Goal: Use online tool/utility: Utilize a website feature to perform a specific function

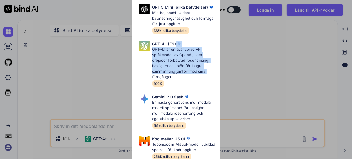
drag, startPoint x: 191, startPoint y: 55, endPoint x: 212, endPoint y: 82, distance: 34.5
click at [212, 82] on div "GPT-4.1 (EN) GPT-4.1 är en avancerad AI-språkmodell av OpenAI, som erbjuder för…" at bounding box center [178, 64] width 83 height 50
drag, startPoint x: 218, startPoint y: 92, endPoint x: 218, endPoint y: 110, distance: 17.4
drag, startPoint x: 216, startPoint y: 90, endPoint x: 216, endPoint y: 84, distance: 6.2
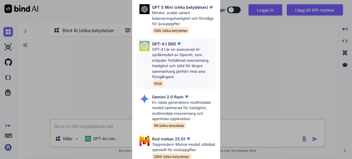
click at [139, 89] on div "GPT-4.1 (EN) GPT-4.1 är en avancerad AI-språkmodell av OpenAI, som erbjuder för…" at bounding box center [176, 64] width 79 height 50
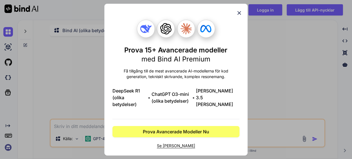
click at [143, 26] on img at bounding box center [145, 28] width 11 height 11
click at [170, 26] on icon at bounding box center [165, 28] width 11 height 11
drag, startPoint x: 192, startPoint y: 25, endPoint x: 198, endPoint y: 25, distance: 5.6
click at [195, 25] on div at bounding box center [175, 29] width 127 height 18
click at [218, 25] on icon at bounding box center [206, 30] width 27 height 27
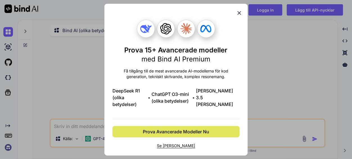
click at [209, 135] on span "Prova Avancerade Modeller Nu" at bounding box center [176, 131] width 66 height 7
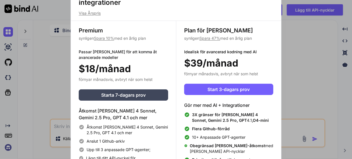
click at [57, 66] on div "Uppgradera för att komma åt avancerade AI- och integrationer Visa Årspris Premi…" at bounding box center [176, 79] width 352 height 159
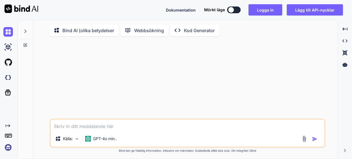
click at [236, 12] on button at bounding box center [233, 9] width 13 height 7
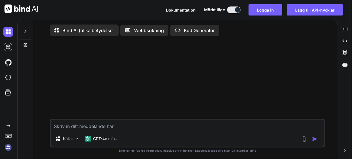
click at [213, 32] on p "Kod Generator" at bounding box center [199, 30] width 31 height 7
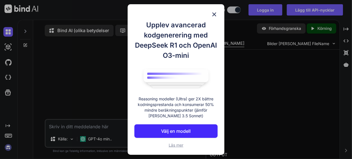
type textarea "x"
click at [202, 137] on button "Välj en modell" at bounding box center [175, 130] width 83 height 13
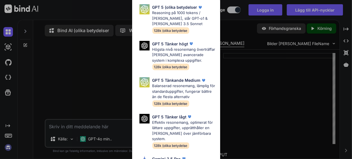
drag, startPoint x: 219, startPoint y: 121, endPoint x: 217, endPoint y: 131, distance: 10.5
drag, startPoint x: 218, startPoint y: 10, endPoint x: 218, endPoint y: 13, distance: 3.4
click at [171, 10] on p "GPT 5 (olika betydelser" at bounding box center [174, 7] width 45 height 6
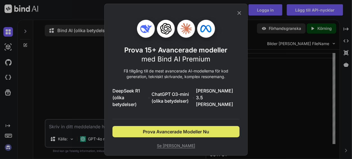
click at [163, 135] on span "Prova Avancerade Modeller Nu" at bounding box center [176, 131] width 66 height 7
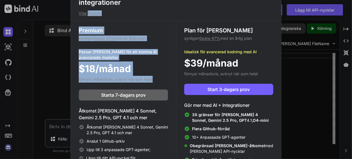
drag, startPoint x: 122, startPoint y: 136, endPoint x: 88, endPoint y: 15, distance: 126.5
click at [88, 15] on div "Uppgradera för att komma åt avancerade AI- och integrationer Visa Årspris Premi…" at bounding box center [176, 88] width 210 height 198
click at [88, 15] on p "Visa Årspris" at bounding box center [176, 13] width 195 height 6
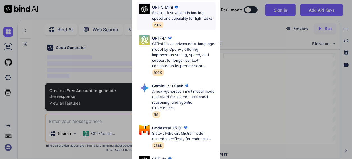
scroll to position [1, 0]
drag, startPoint x: 218, startPoint y: 31, endPoint x: 218, endPoint y: 65, distance: 34.0
click at [188, 64] on p "GPT-4.1 is an advanced AI language model by OpenAI, offering improved reasoning…" at bounding box center [183, 55] width 63 height 28
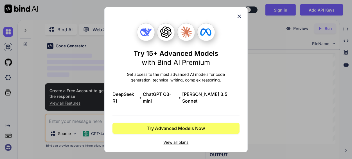
click at [238, 13] on icon at bounding box center [239, 16] width 6 height 6
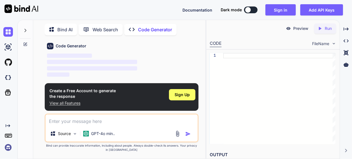
click at [238, 76] on div at bounding box center [279, 98] width 112 height 91
click at [257, 83] on div at bounding box center [279, 98] width 112 height 91
click at [73, 26] on p "Bind AI" at bounding box center [64, 29] width 15 height 7
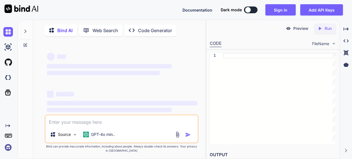
type textarea "x"
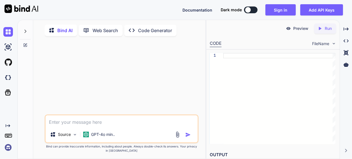
click at [61, 60] on div at bounding box center [122, 77] width 153 height 74
click at [59, 78] on div at bounding box center [122, 77] width 153 height 74
click at [58, 81] on div at bounding box center [122, 77] width 153 height 74
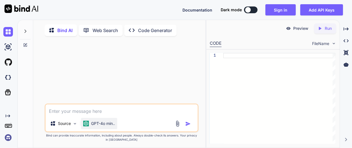
click at [85, 127] on div "GPT-4o min.." at bounding box center [99, 123] width 36 height 11
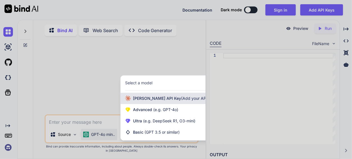
click at [145, 101] on span "[PERSON_NAME] Key (Add your API Key)" at bounding box center [174, 98] width 83 height 6
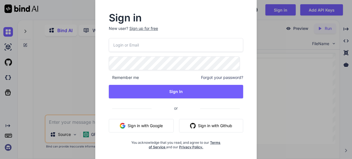
click at [75, 86] on div "Sign in New user? Sign up for free Remember me Forgot your password? Sign In or…" at bounding box center [176, 79] width 352 height 159
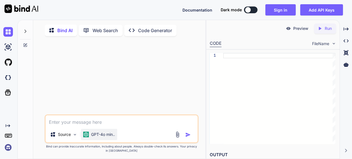
click at [115, 137] on p "GPT-4o min.." at bounding box center [103, 134] width 24 height 6
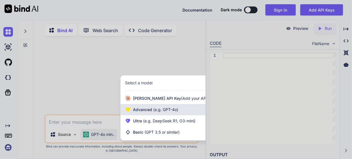
click at [153, 112] on span "Advanced (e.g. GPT-4o)" at bounding box center [155, 110] width 45 height 6
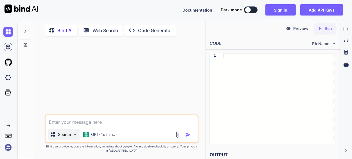
click at [76, 140] on div "Source" at bounding box center [64, 133] width 32 height 11
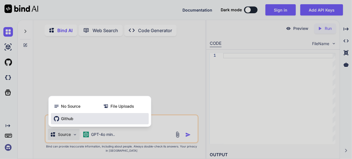
click at [73, 121] on span "Github" at bounding box center [67, 119] width 12 height 6
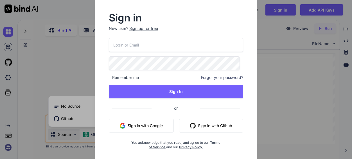
click at [352, 33] on div "Sign in New user? Sign up for free Remember me Forgot your password? Sign In or…" at bounding box center [176, 79] width 352 height 159
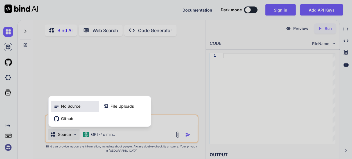
click at [76, 109] on span "No Source" at bounding box center [70, 106] width 19 height 6
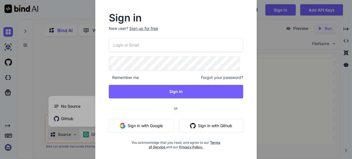
click at [83, 68] on div "Sign in New user? Sign up for free Remember me Forgot your password? Sign In or…" at bounding box center [176, 79] width 352 height 159
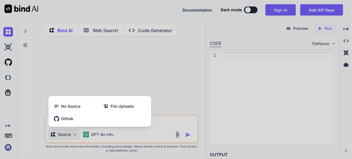
click at [87, 61] on div at bounding box center [176, 79] width 352 height 159
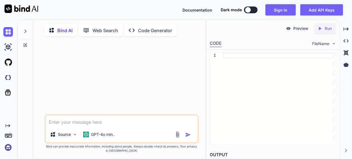
click at [157, 28] on p "Code Generator" at bounding box center [155, 30] width 34 height 7
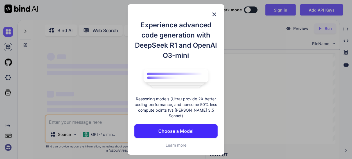
click at [157, 30] on h1 "Experience advanced code generation with DeepSeek R1 and OpenAI O3-mini" at bounding box center [175, 40] width 83 height 40
click at [217, 11] on img at bounding box center [214, 14] width 7 height 7
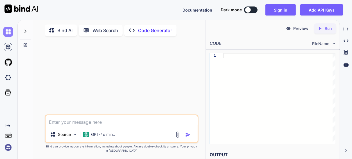
click at [8, 30] on img at bounding box center [8, 32] width 10 height 10
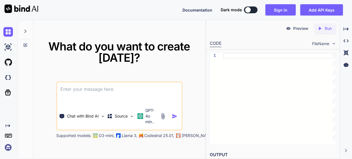
click at [78, 93] on textarea at bounding box center [119, 92] width 125 height 21
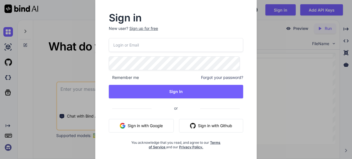
click at [71, 54] on div "Sign in New user? Sign up for free Remember me Forgot your password? Sign In or…" at bounding box center [176, 79] width 352 height 159
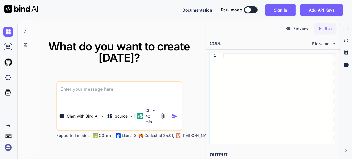
click at [71, 54] on h1 "What do you want to create [DATE]?" at bounding box center [119, 52] width 158 height 22
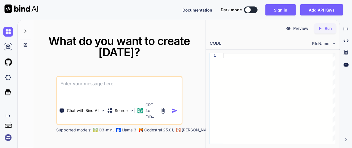
click at [80, 91] on textarea at bounding box center [119, 87] width 125 height 21
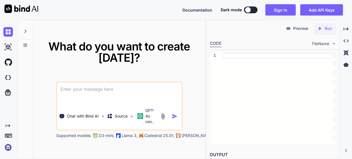
click at [82, 93] on textarea at bounding box center [119, 92] width 125 height 21
